Goal: Task Accomplishment & Management: Manage account settings

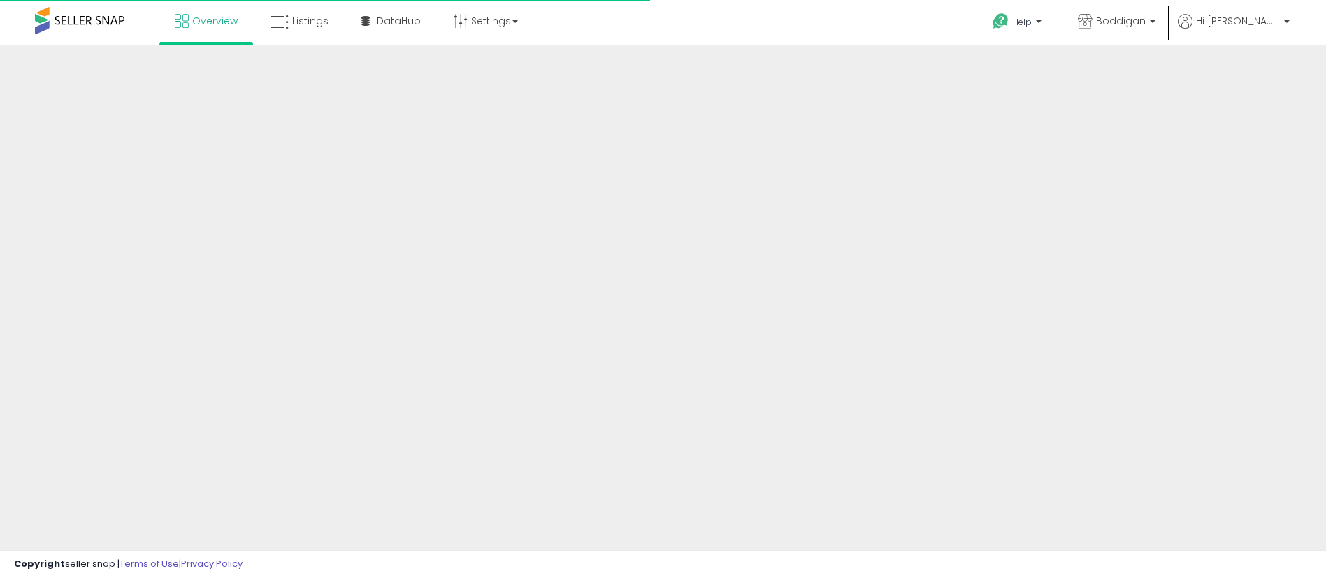
click at [218, 129] on div at bounding box center [663, 335] width 1326 height 580
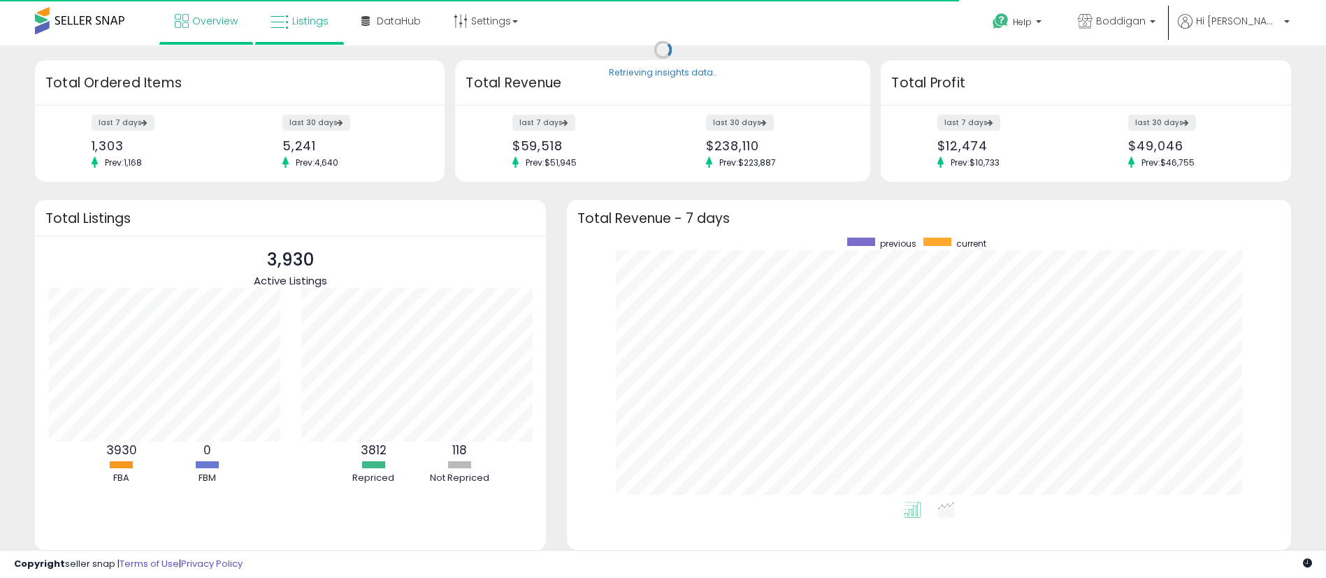
scroll to position [264, 696]
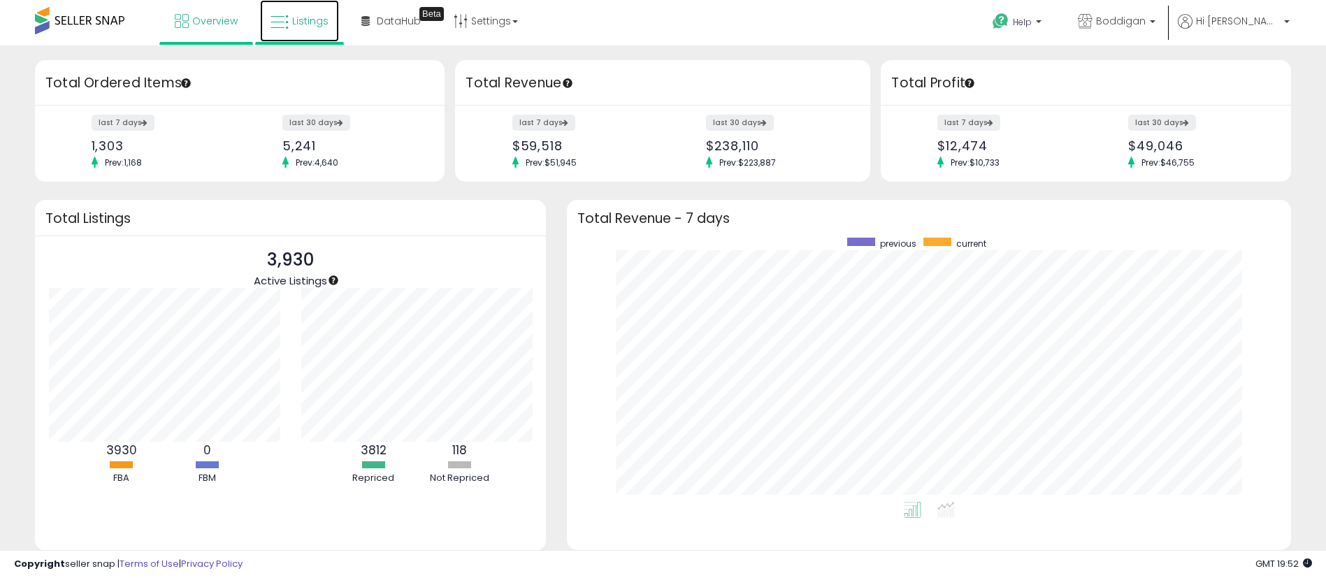
click at [301, 25] on span "Listings" at bounding box center [310, 21] width 36 height 14
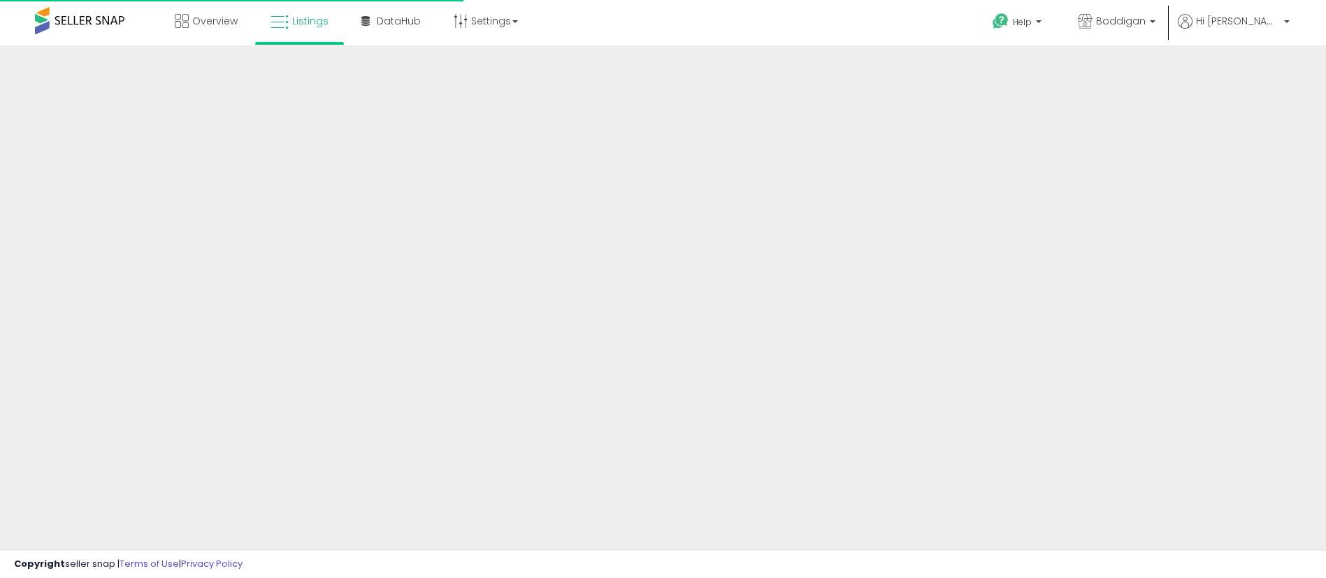
select select
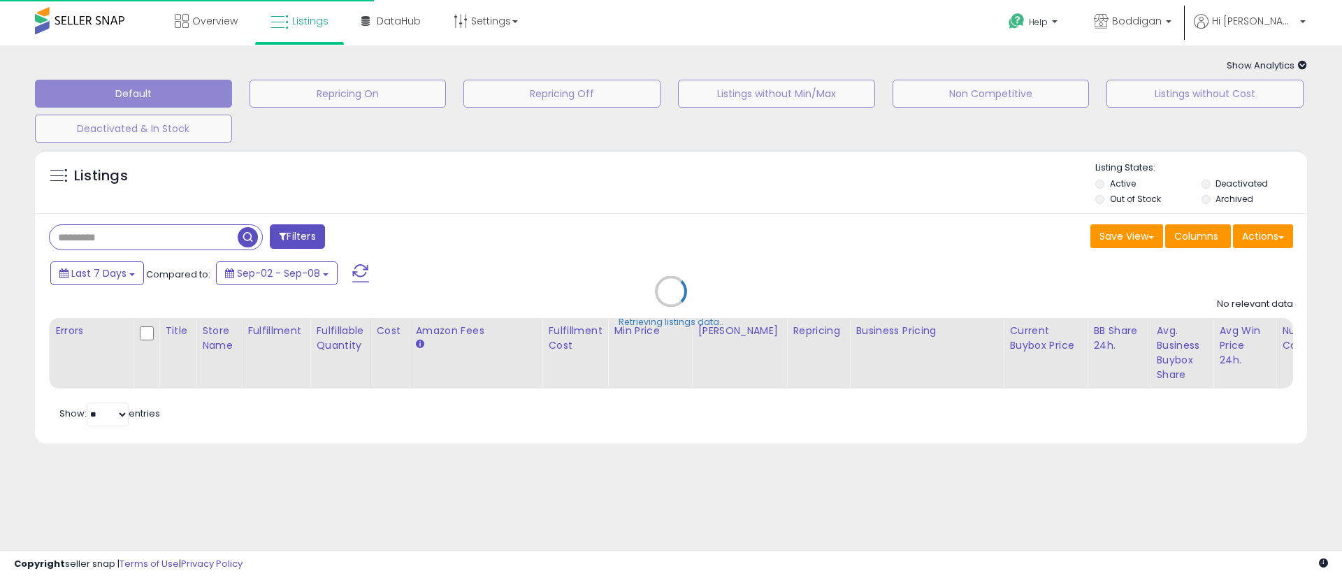
select select
select select "***"
click at [1281, 233] on div "Retrieving listings data.." at bounding box center [670, 302] width 1293 height 319
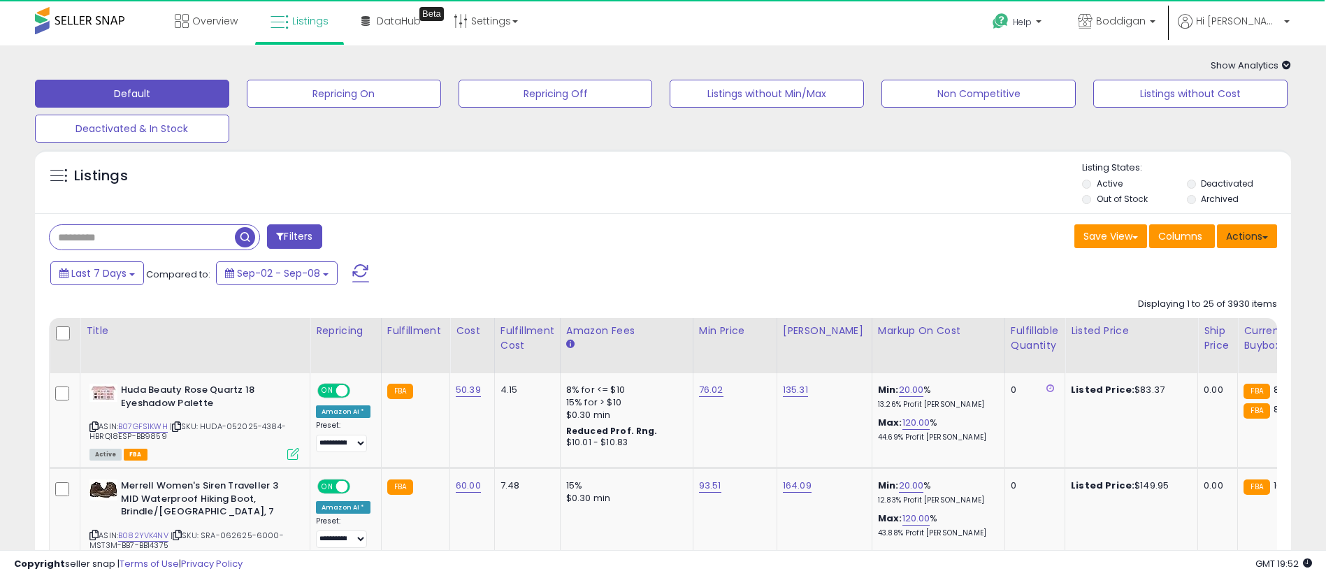
click at [1227, 243] on button "Actions" at bounding box center [1247, 236] width 60 height 24
click at [530, 224] on div "Filters" at bounding box center [350, 238] width 625 height 28
click at [310, 235] on button "Filters" at bounding box center [294, 236] width 55 height 24
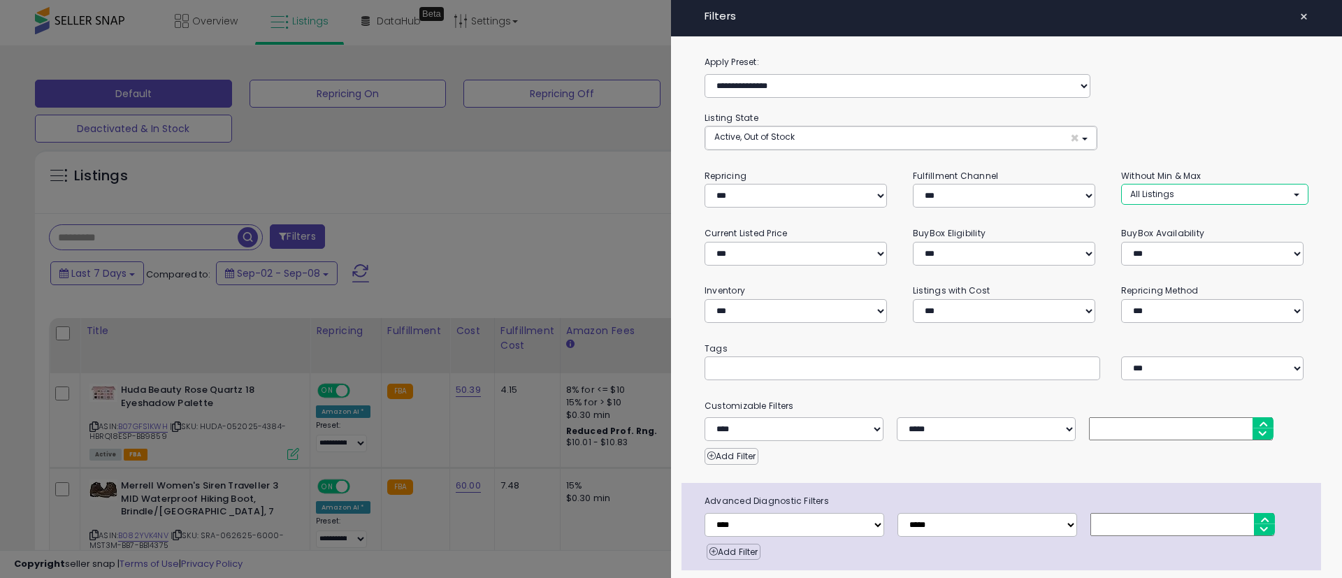
click at [1169, 192] on button "All Listings" at bounding box center [1214, 194] width 187 height 20
click at [1151, 225] on span "Without Min" at bounding box center [1164, 222] width 50 height 12
select select "**********"
click at [1152, 247] on span "Without Max" at bounding box center [1165, 249] width 52 height 12
click at [1167, 141] on div "**********" at bounding box center [1007, 130] width 604 height 40
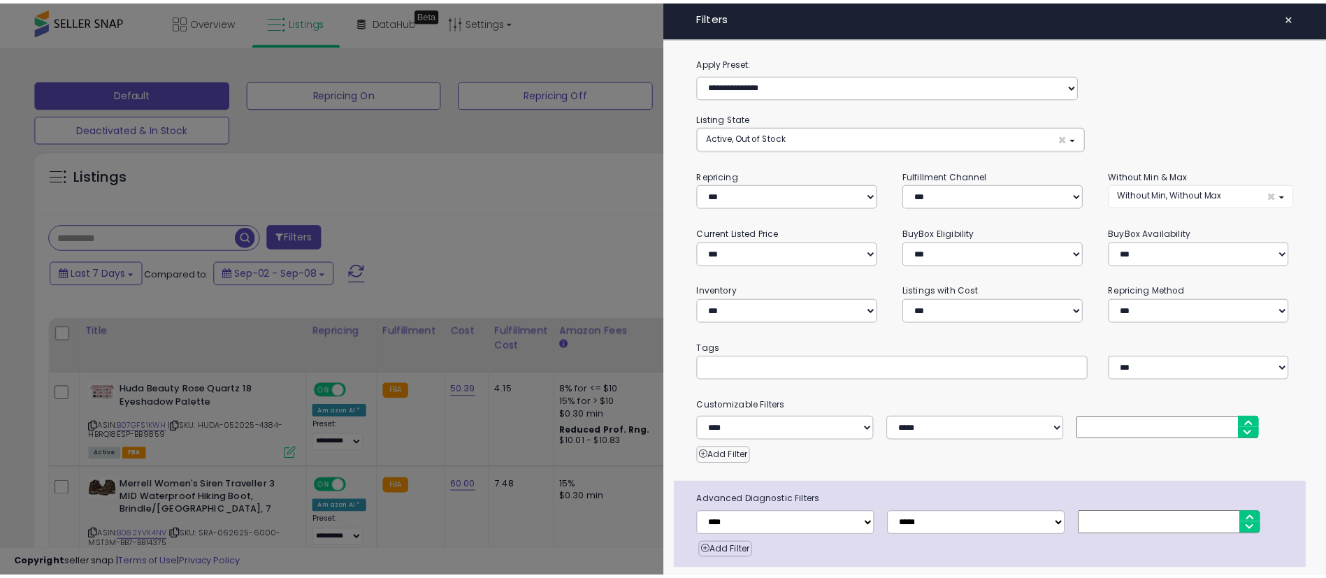
scroll to position [49, 0]
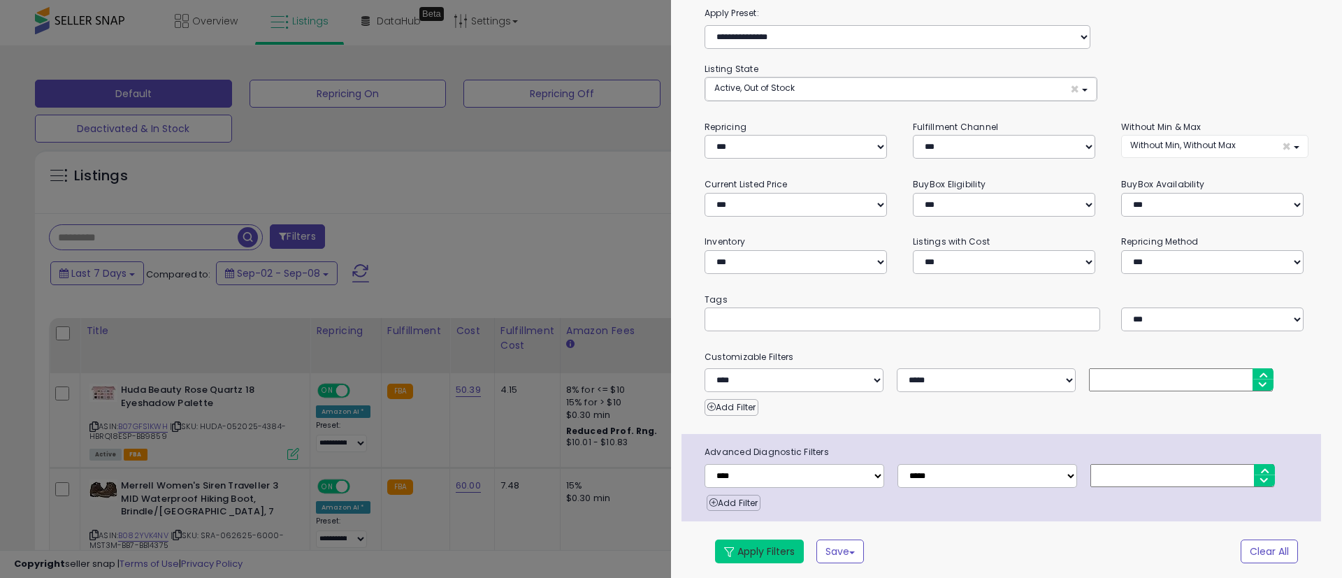
click at [772, 545] on button "Apply Filters" at bounding box center [759, 552] width 89 height 24
click at [0, 0] on div "Retrieving listings data.." at bounding box center [0, 0] width 0 height 0
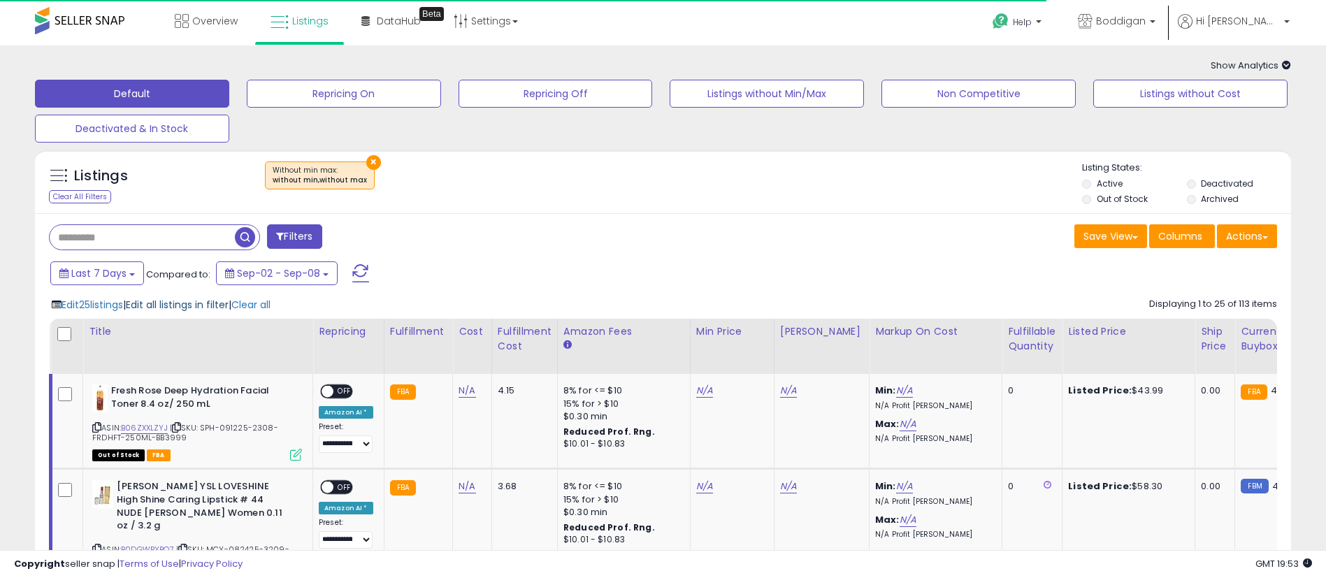
click at [171, 299] on span "Edit all listings in filter" at bounding box center [177, 305] width 103 height 14
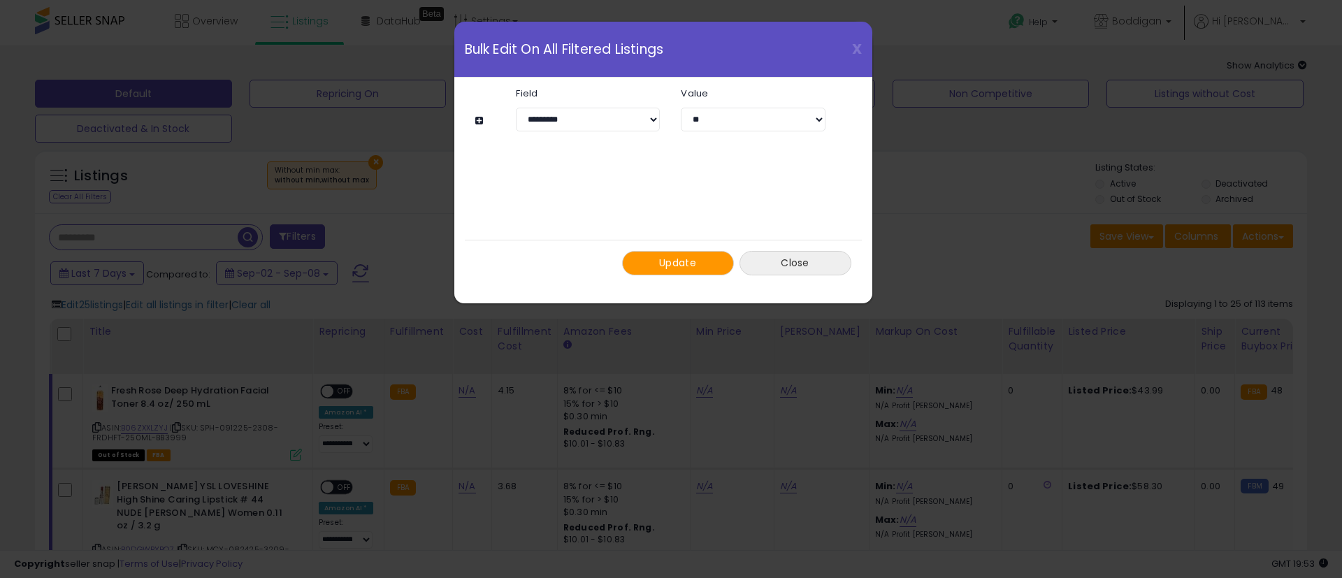
click at [787, 266] on button "Close" at bounding box center [796, 263] width 112 height 24
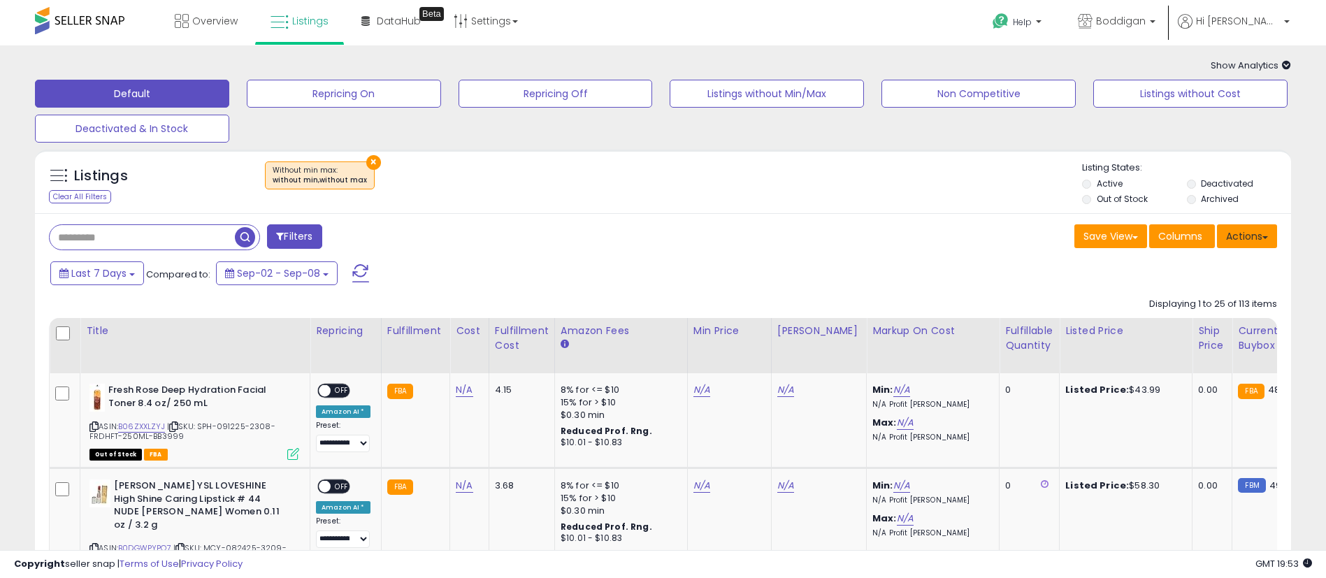
drag, startPoint x: 1251, startPoint y: 247, endPoint x: 1249, endPoint y: 254, distance: 7.1
click at [1251, 245] on button "Actions" at bounding box center [1247, 236] width 60 height 24
click at [1212, 329] on link "Export All Columns" at bounding box center [1190, 326] width 153 height 22
